Goal: Task Accomplishment & Management: Manage account settings

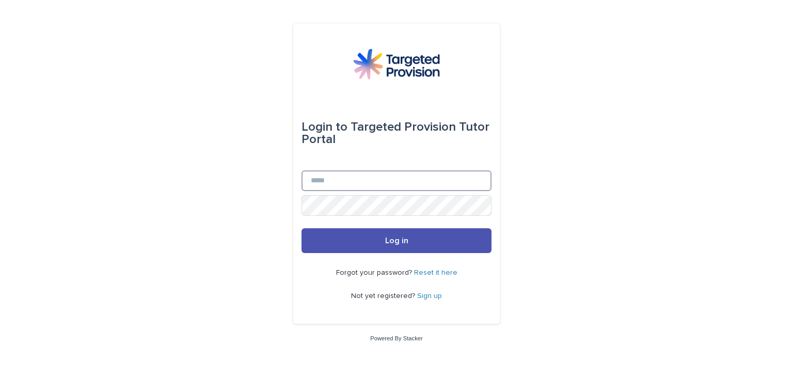
click at [319, 182] on input "Email" at bounding box center [396, 180] width 190 height 21
type input "**********"
click at [301, 228] on button "Log in" at bounding box center [396, 240] width 190 height 25
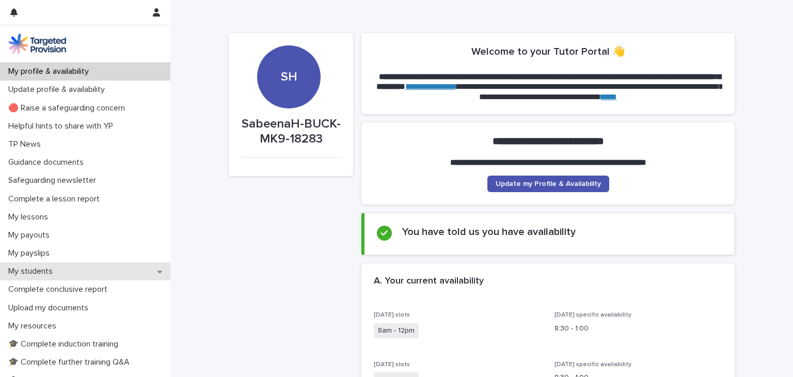
click at [59, 264] on div "My students" at bounding box center [85, 271] width 170 height 18
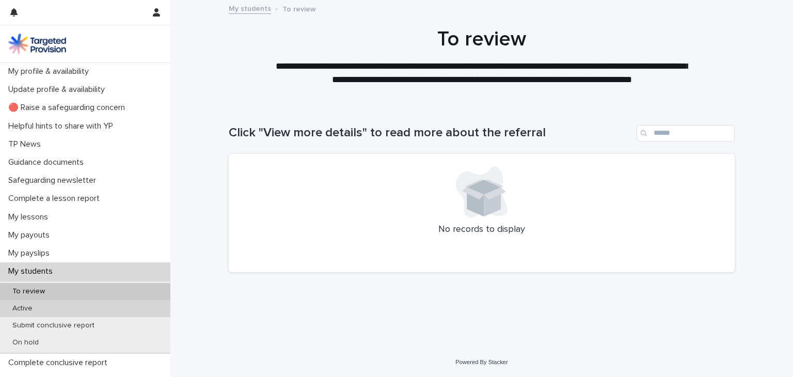
click at [126, 303] on div "Active" at bounding box center [85, 308] width 170 height 17
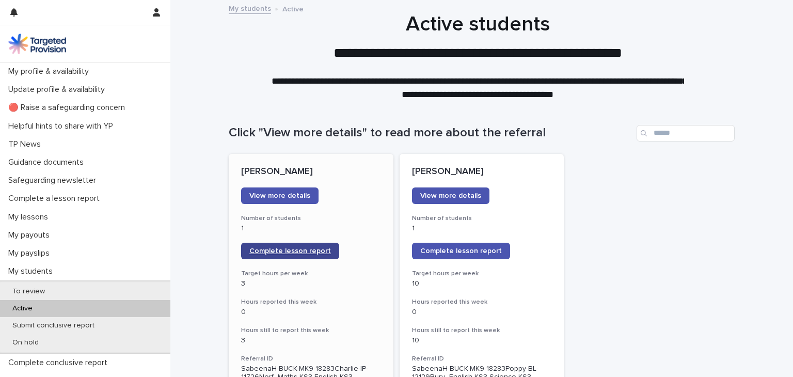
click at [326, 251] on link "Complete lesson report" at bounding box center [290, 251] width 98 height 17
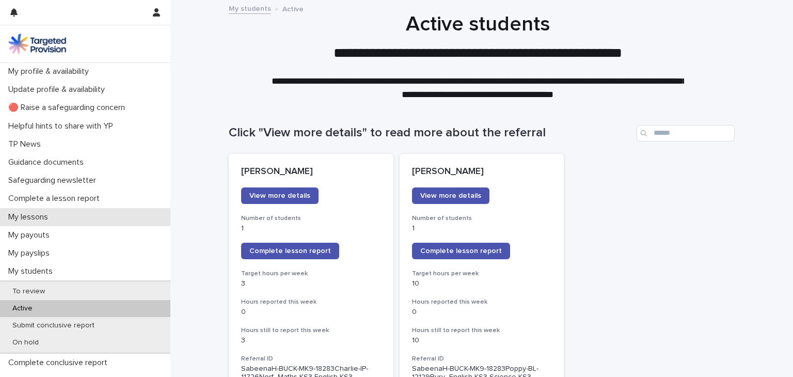
click at [116, 217] on div "My lessons" at bounding box center [85, 217] width 170 height 18
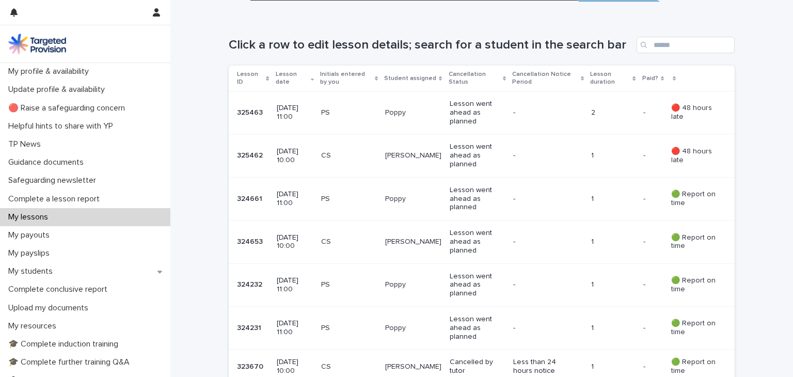
scroll to position [186, 0]
